Goal: Task Accomplishment & Management: Use online tool/utility

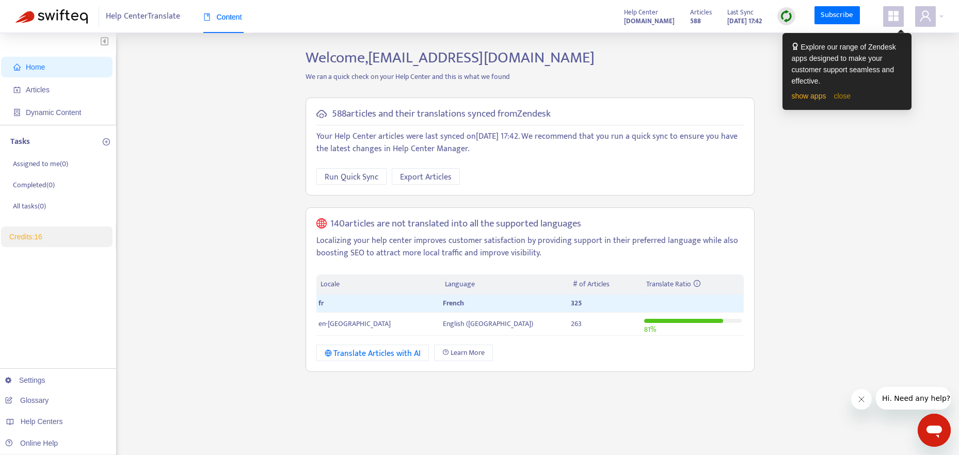
click at [845, 96] on link "close" at bounding box center [841, 96] width 17 height 8
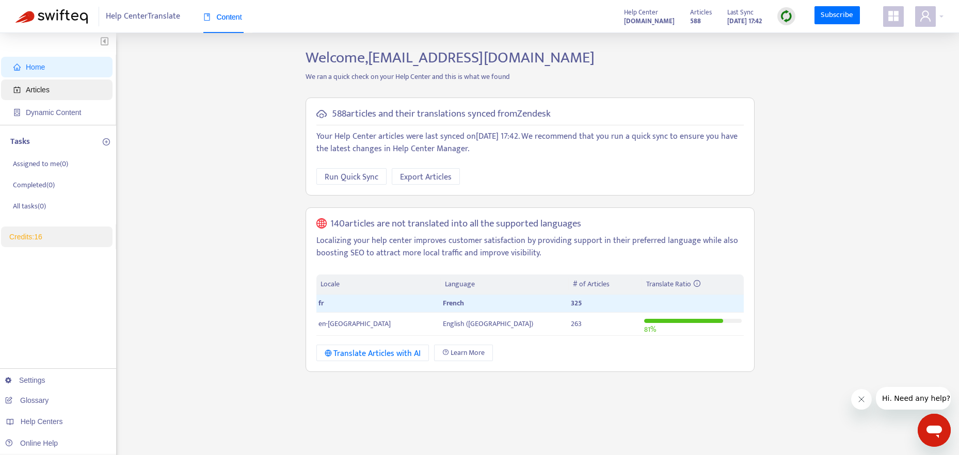
click at [42, 91] on span "Articles" at bounding box center [38, 90] width 24 height 8
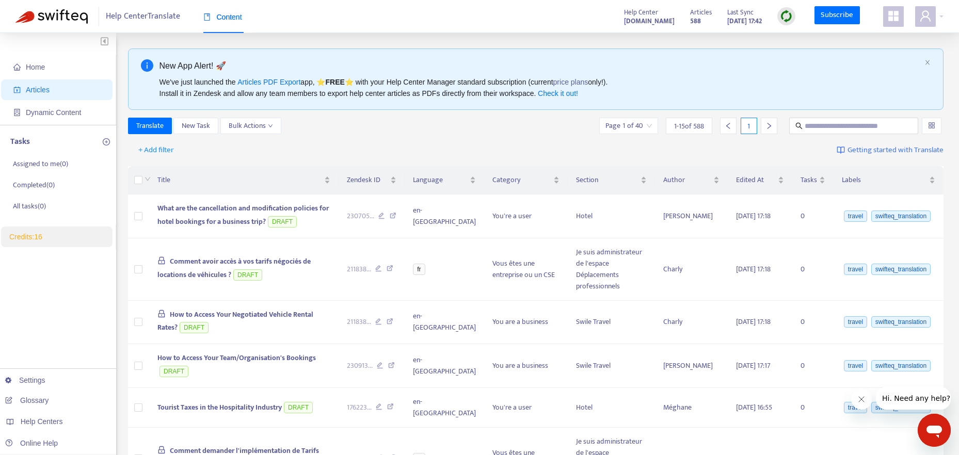
click at [931, 124] on input "search" at bounding box center [931, 125] width 7 height 15
click at [937, 126] on div at bounding box center [931, 126] width 20 height 17
click at [133, 148] on button "+ Add filter" at bounding box center [156, 150] width 51 height 17
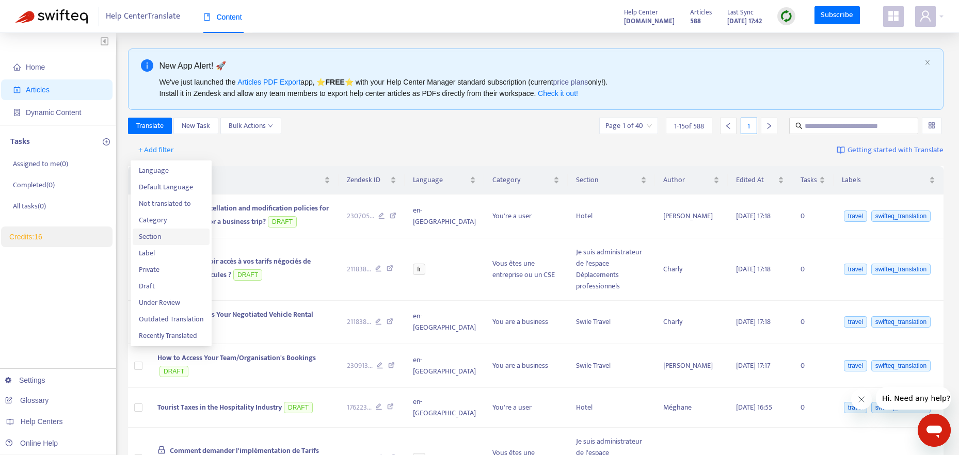
click at [164, 237] on span "Section" at bounding box center [171, 236] width 64 height 11
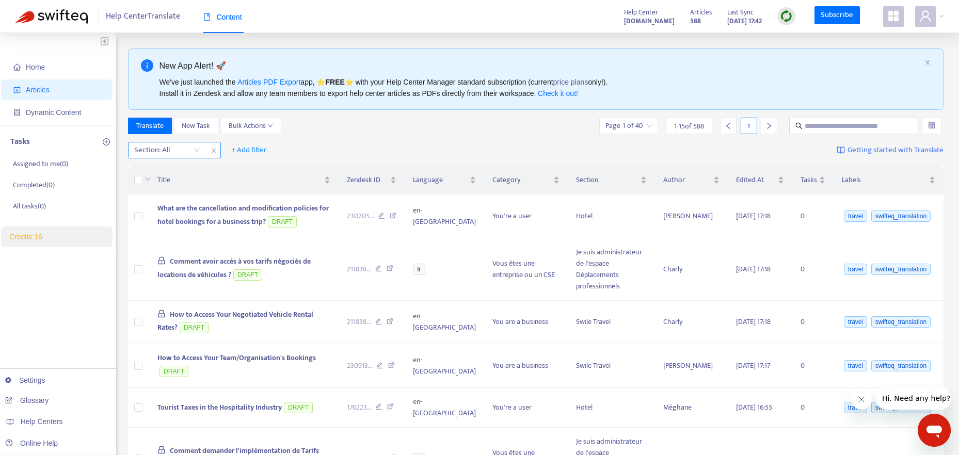
click at [195, 154] on div "Section: All" at bounding box center [166, 149] width 77 height 15
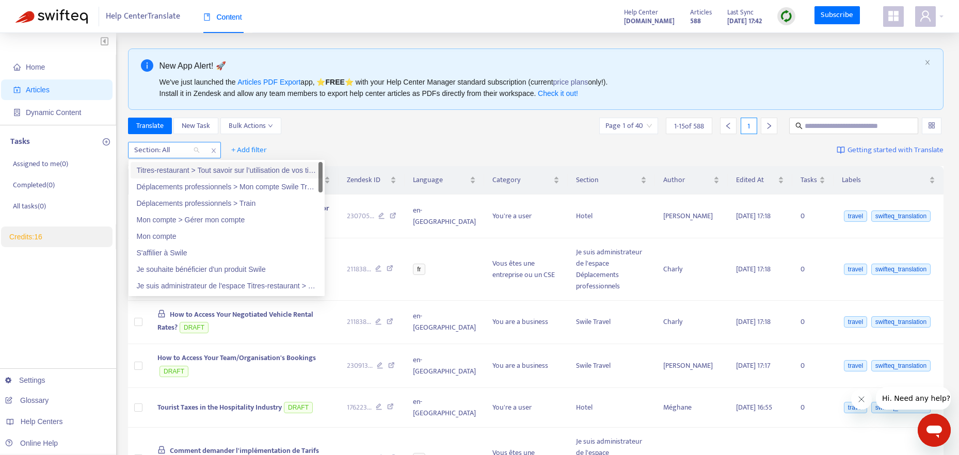
click at [182, 150] on div at bounding box center [162, 150] width 62 height 12
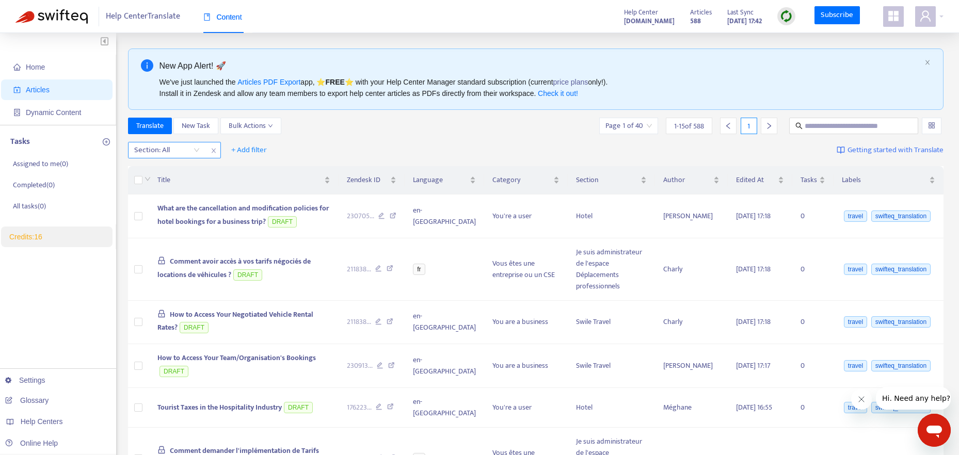
click at [217, 147] on span "close" at bounding box center [213, 150] width 13 height 12
click at [168, 149] on span "+ Add filter" at bounding box center [156, 150] width 36 height 12
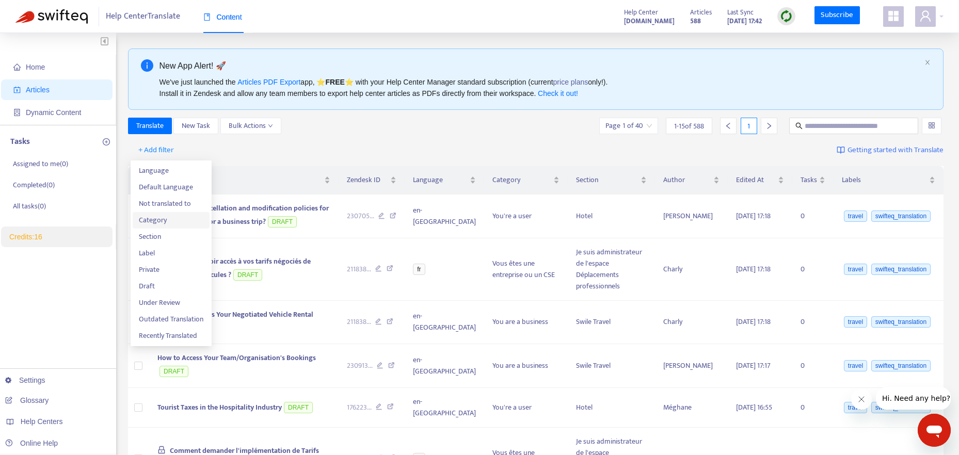
click at [164, 219] on span "Category" at bounding box center [171, 220] width 64 height 11
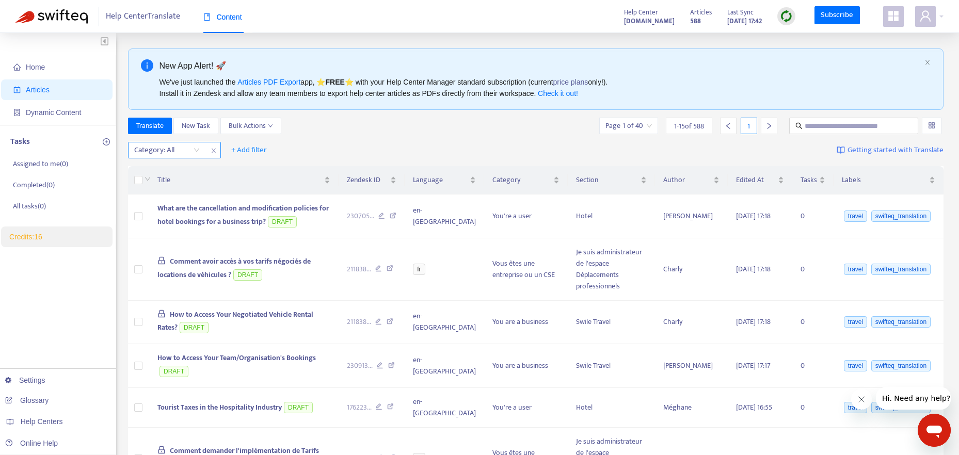
click at [184, 154] on div at bounding box center [162, 150] width 62 height 12
click at [198, 173] on div "Vous êtes utilisateur" at bounding box center [227, 170] width 180 height 11
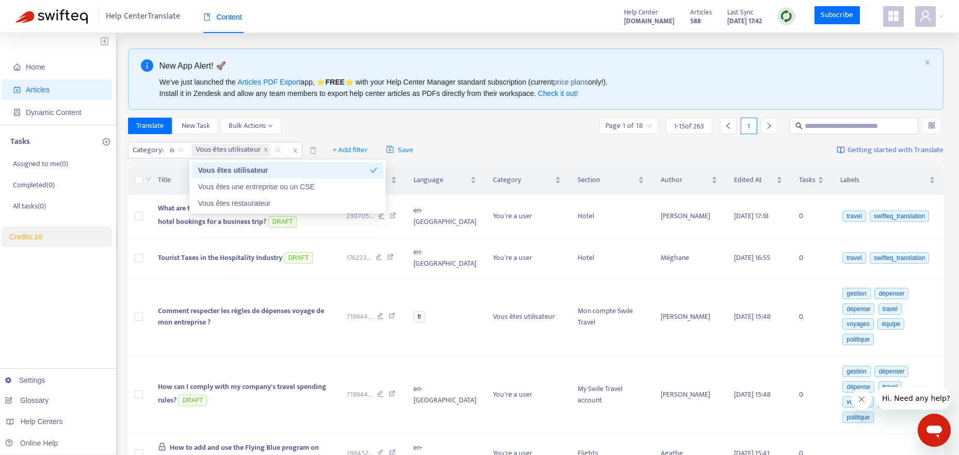
click at [293, 171] on div "Vous êtes utilisateur" at bounding box center [284, 170] width 172 height 11
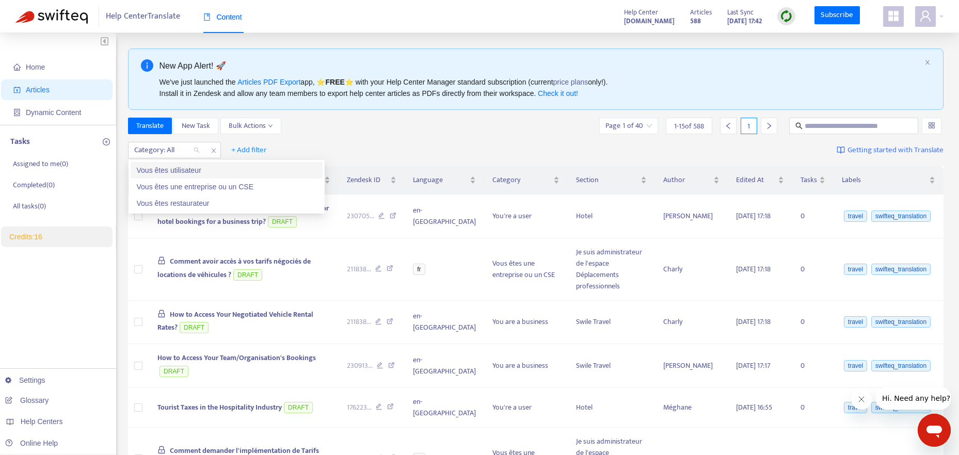
click at [276, 173] on div "Vous êtes utilisateur" at bounding box center [227, 170] width 180 height 11
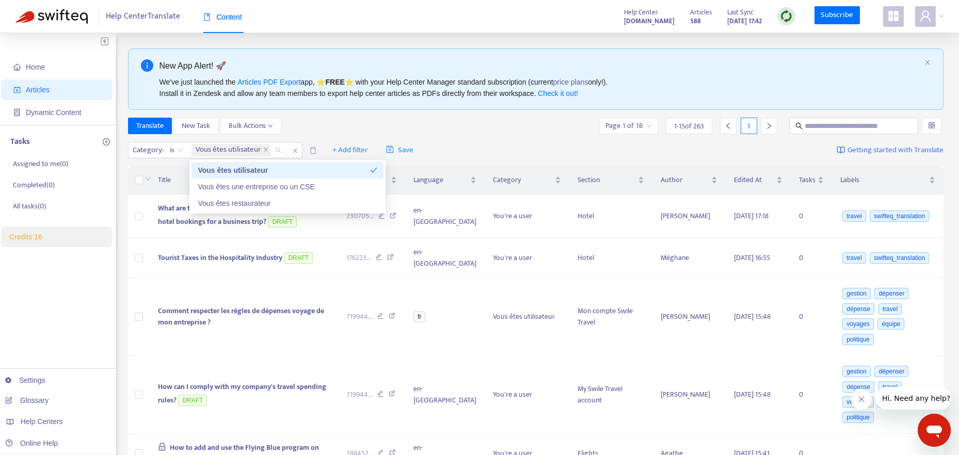
click at [461, 127] on div "Translate New Task Bulk Actions Page 1 of 18 1 - 15 of 263 1" at bounding box center [536, 126] width 816 height 17
click at [205, 212] on span "What are the cancellation and modification policies for hotel bookings for a bu…" at bounding box center [243, 214] width 171 height 25
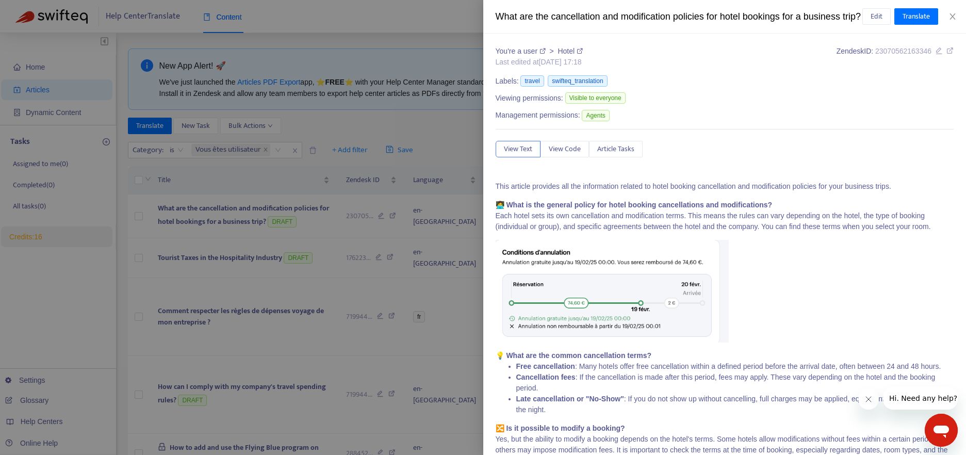
click at [342, 212] on div at bounding box center [483, 227] width 966 height 455
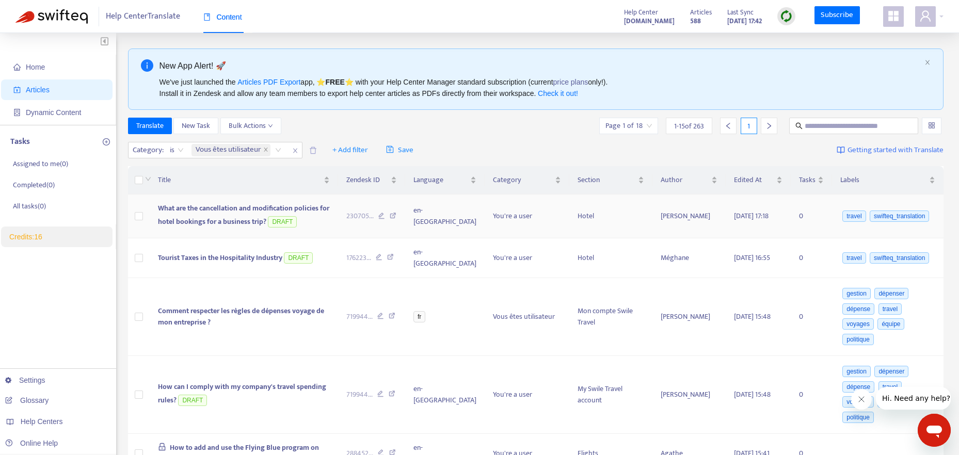
click at [396, 216] on icon at bounding box center [392, 217] width 7 height 9
click at [394, 254] on icon at bounding box center [390, 258] width 7 height 9
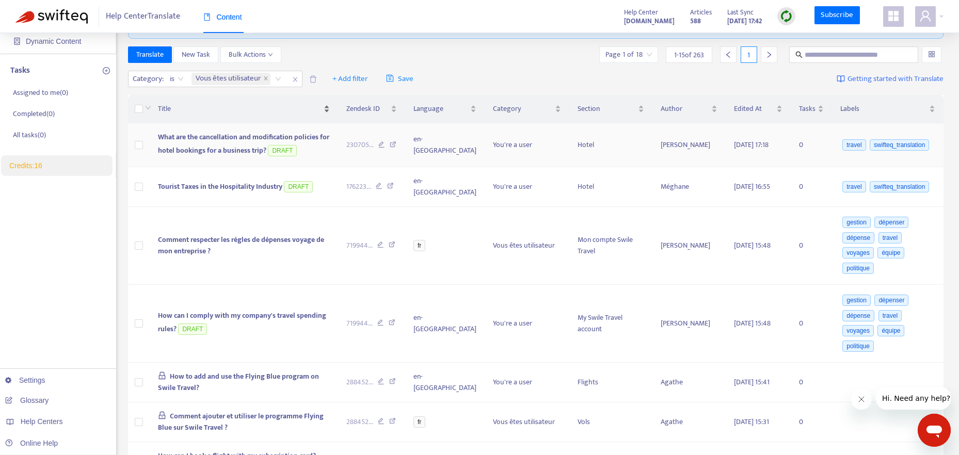
scroll to position [94, 0]
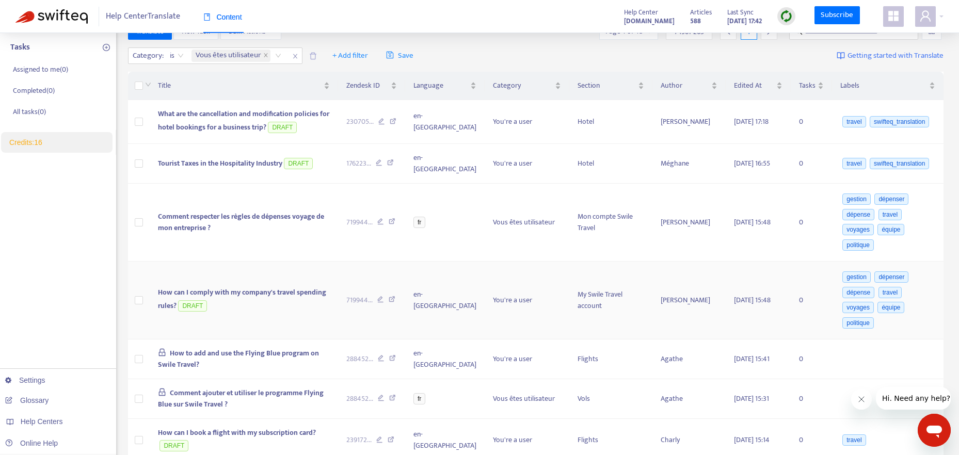
click at [395, 296] on icon at bounding box center [391, 300] width 7 height 9
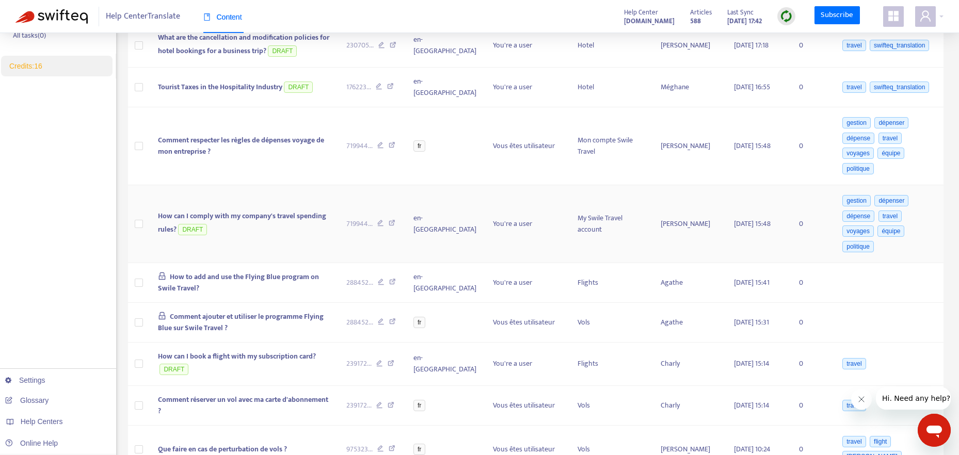
scroll to position [172, 0]
click at [394, 359] on icon at bounding box center [390, 363] width 7 height 9
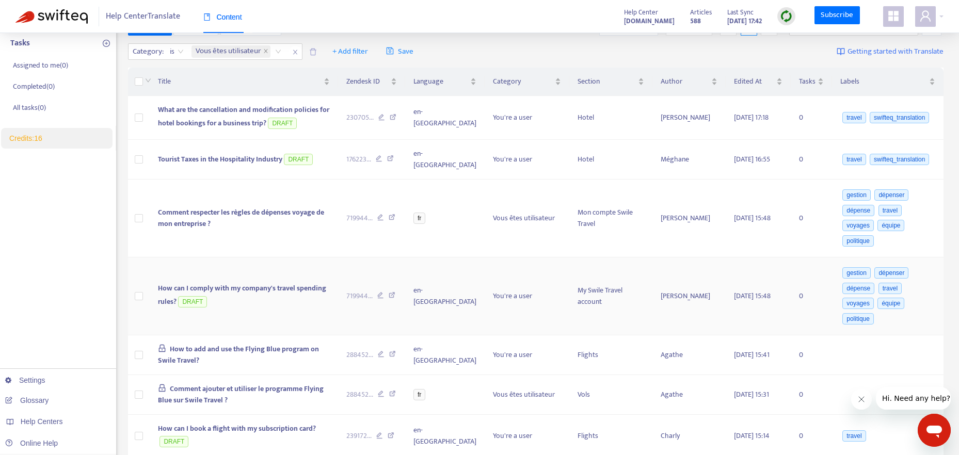
scroll to position [70, 0]
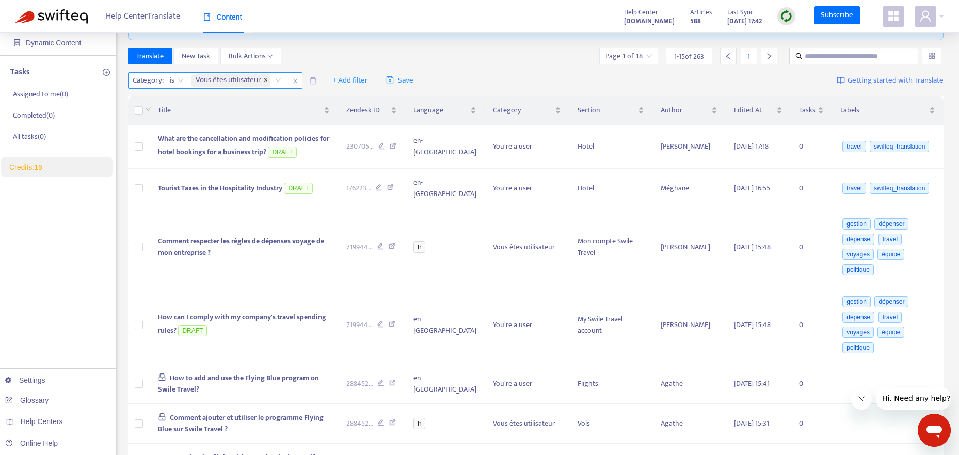
click at [267, 80] on icon "close" at bounding box center [266, 80] width 4 height 4
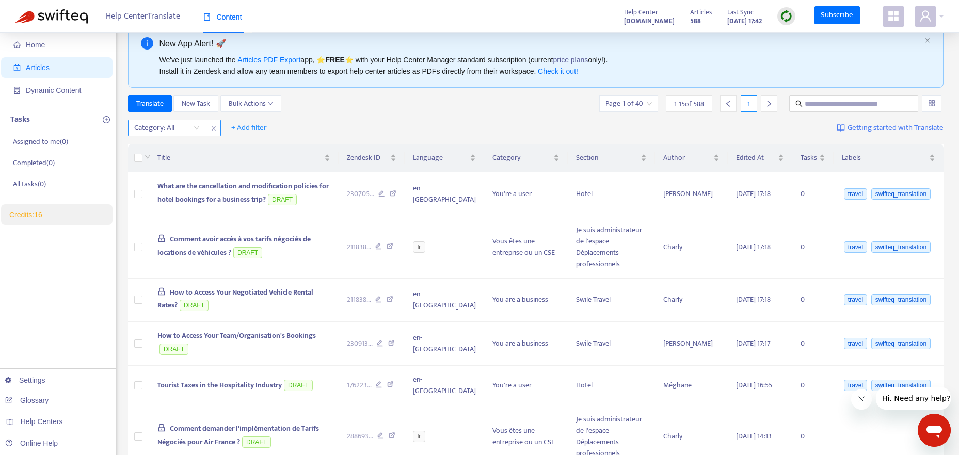
scroll to position [0, 0]
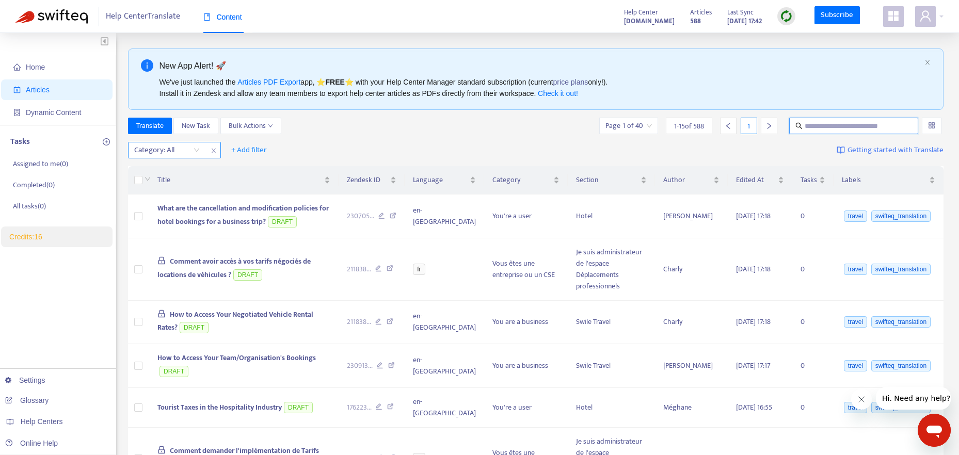
click at [888, 125] on input "text" at bounding box center [853, 125] width 99 height 11
type input "*"
type input "*******"
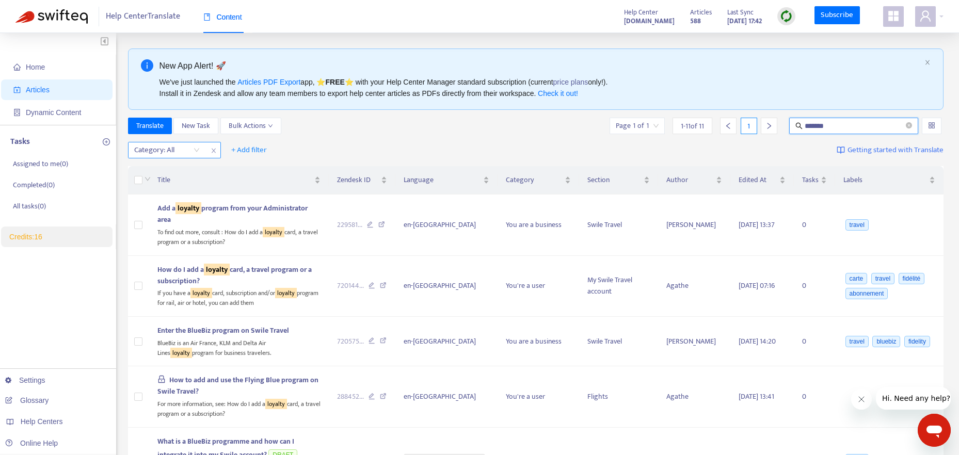
click at [835, 121] on input "*******" at bounding box center [853, 125] width 99 height 11
